Goal: Task Accomplishment & Management: Manage account settings

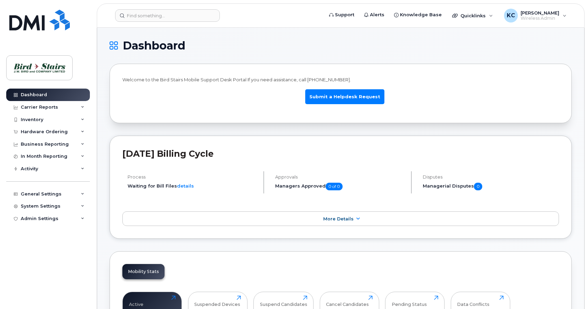
click at [374, 44] on h1 "Dashboard" at bounding box center [339, 45] width 459 height 11
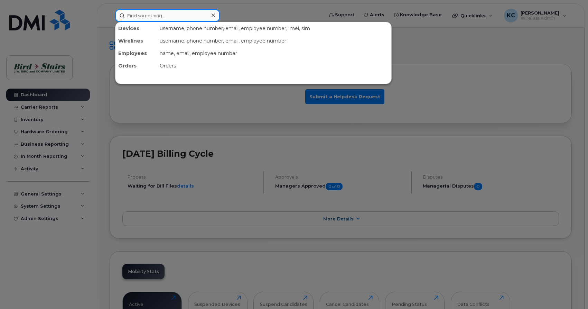
click at [182, 17] on input at bounding box center [167, 15] width 105 height 12
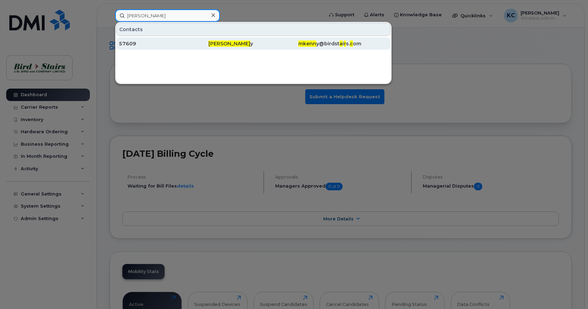
type input "[PERSON_NAME]"
click at [134, 42] on div "57609" at bounding box center [164, 43] width 90 height 7
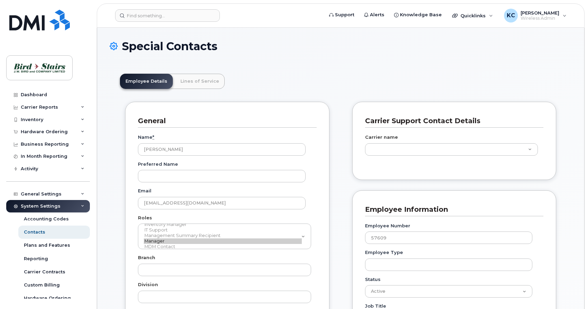
type input "91106"
type input "91093"
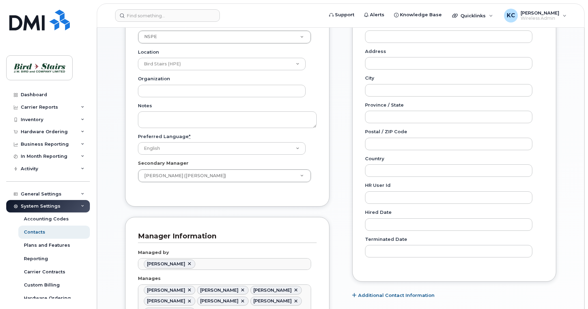
scroll to position [35, 0]
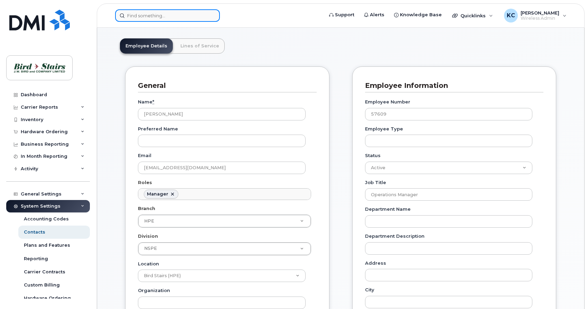
click at [156, 15] on input at bounding box center [167, 15] width 105 height 12
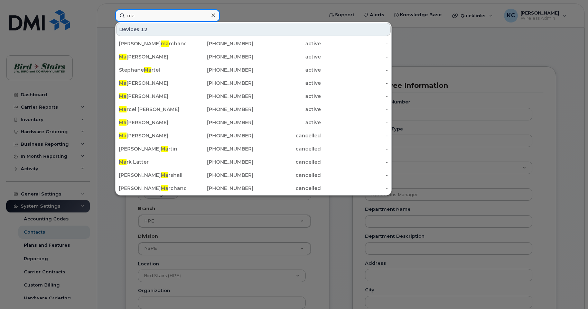
type input "m"
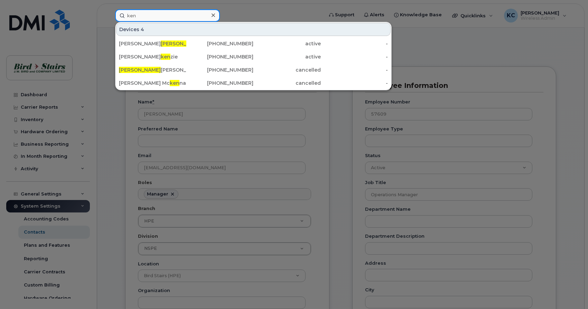
type input "ken"
click at [212, 15] on icon at bounding box center [213, 15] width 3 height 6
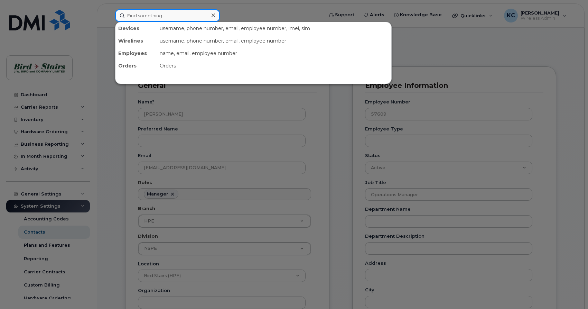
click at [137, 16] on input at bounding box center [167, 15] width 105 height 12
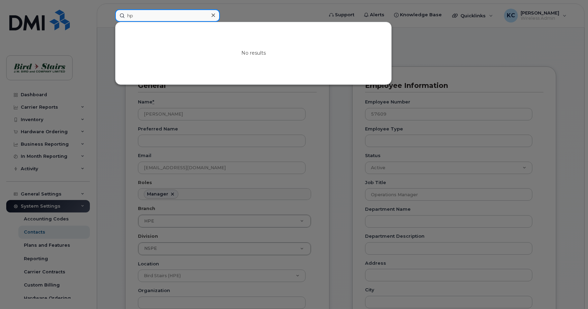
type input "h"
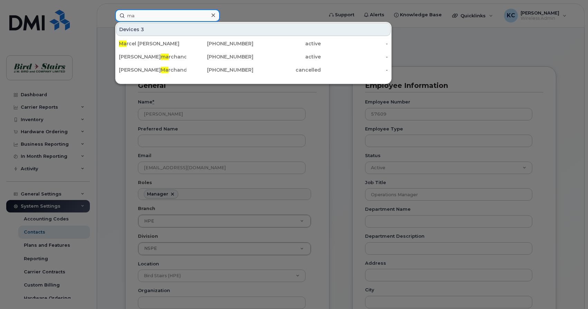
type input "m"
